Goal: Task Accomplishment & Management: Manage account settings

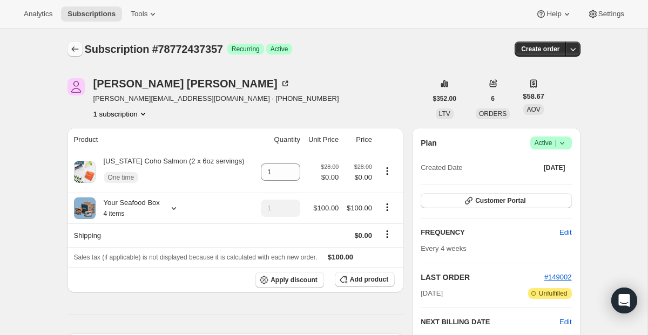
click at [70, 46] on icon "Subscriptions" at bounding box center [75, 49] width 11 height 11
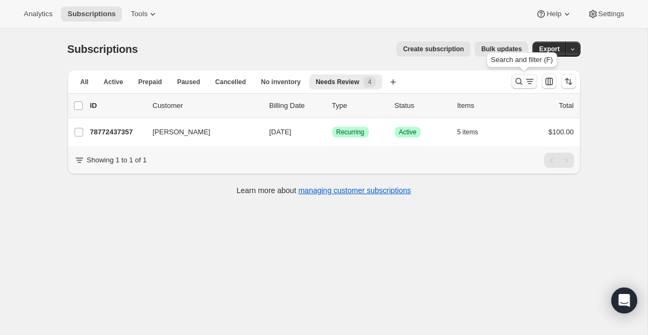
click at [512, 85] on button "Search and filter results" at bounding box center [524, 81] width 26 height 15
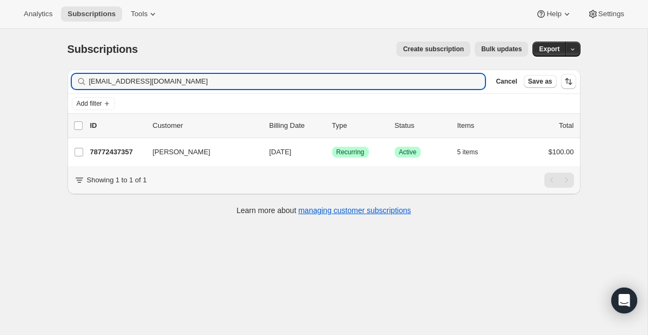
drag, startPoint x: 202, startPoint y: 80, endPoint x: 7, endPoint y: 78, distance: 195.4
click at [7, 78] on div "Subscriptions. This page is ready Subscriptions Create subscription Bulk update…" at bounding box center [323, 196] width 647 height 335
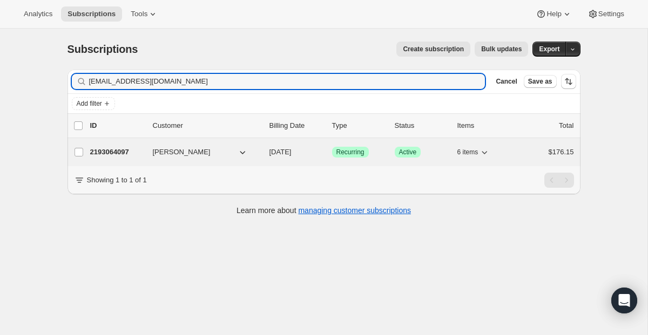
type input "[EMAIL_ADDRESS][DOMAIN_NAME]"
click at [344, 151] on span "Recurring" at bounding box center [350, 152] width 28 height 9
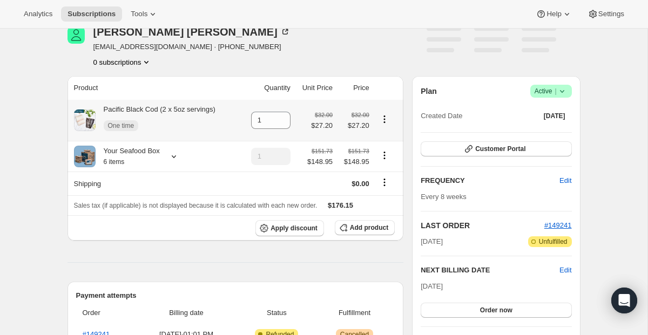
scroll to position [53, 0]
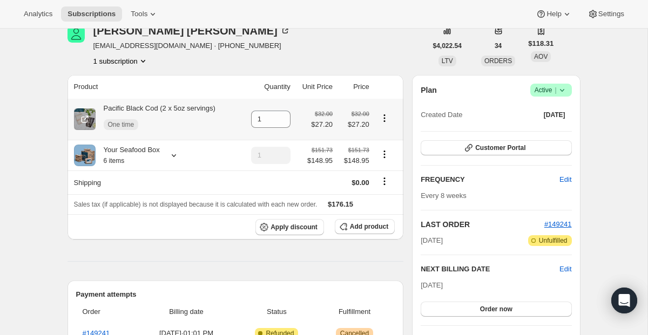
click at [383, 116] on icon "Product actions" at bounding box center [384, 118] width 11 height 11
click at [378, 138] on span "Remove" at bounding box center [377, 139] width 26 height 8
type input "0"
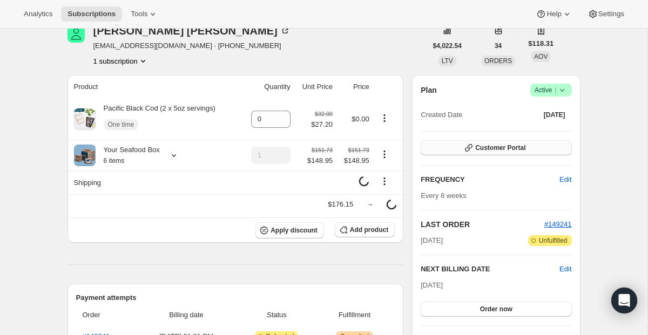
click at [473, 148] on icon "button" at bounding box center [468, 147] width 11 height 11
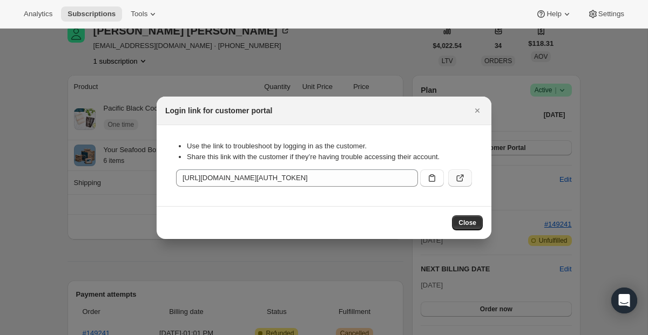
click at [461, 176] on icon ":rkp:" at bounding box center [461, 176] width 4 height 4
click at [475, 114] on icon "Close" at bounding box center [477, 110] width 11 height 11
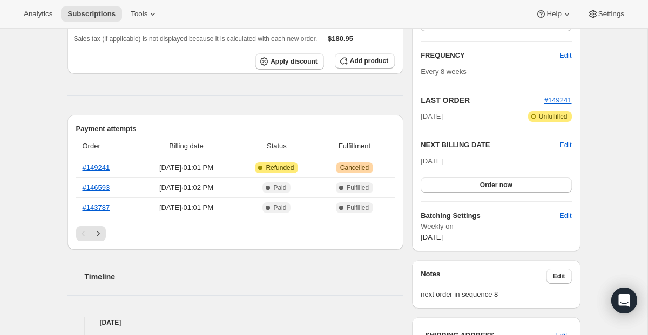
scroll to position [236, 0]
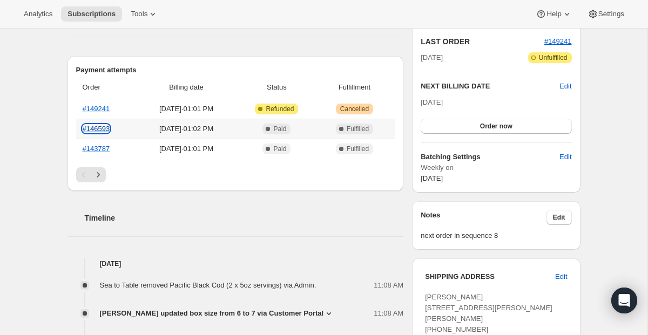
click at [105, 131] on link "#146593" at bounding box center [97, 129] width 28 height 8
